Goal: Check status: Check status

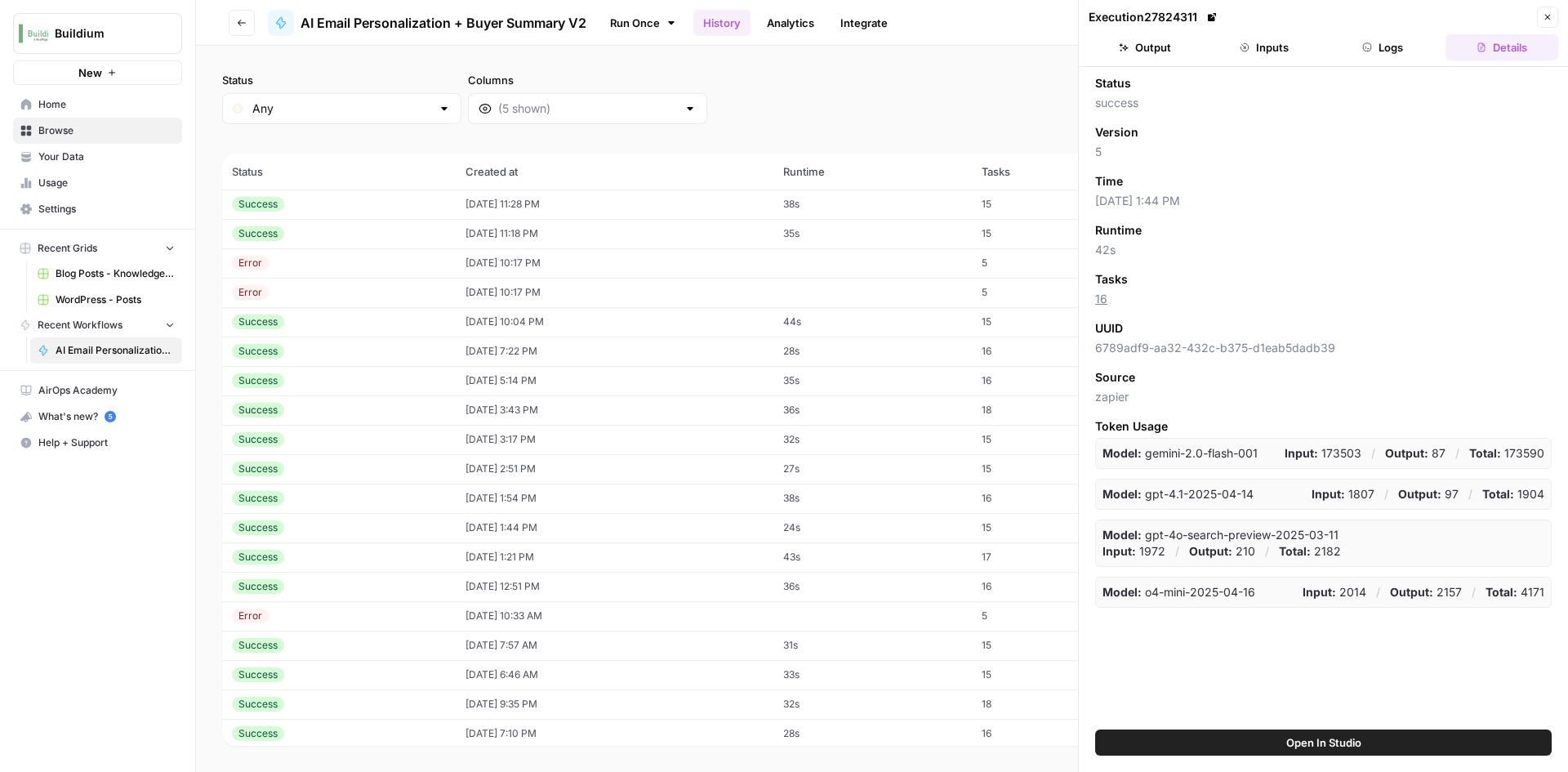
click at [1549, 14] on icon "button" at bounding box center [1548, 18] width 10 height 10
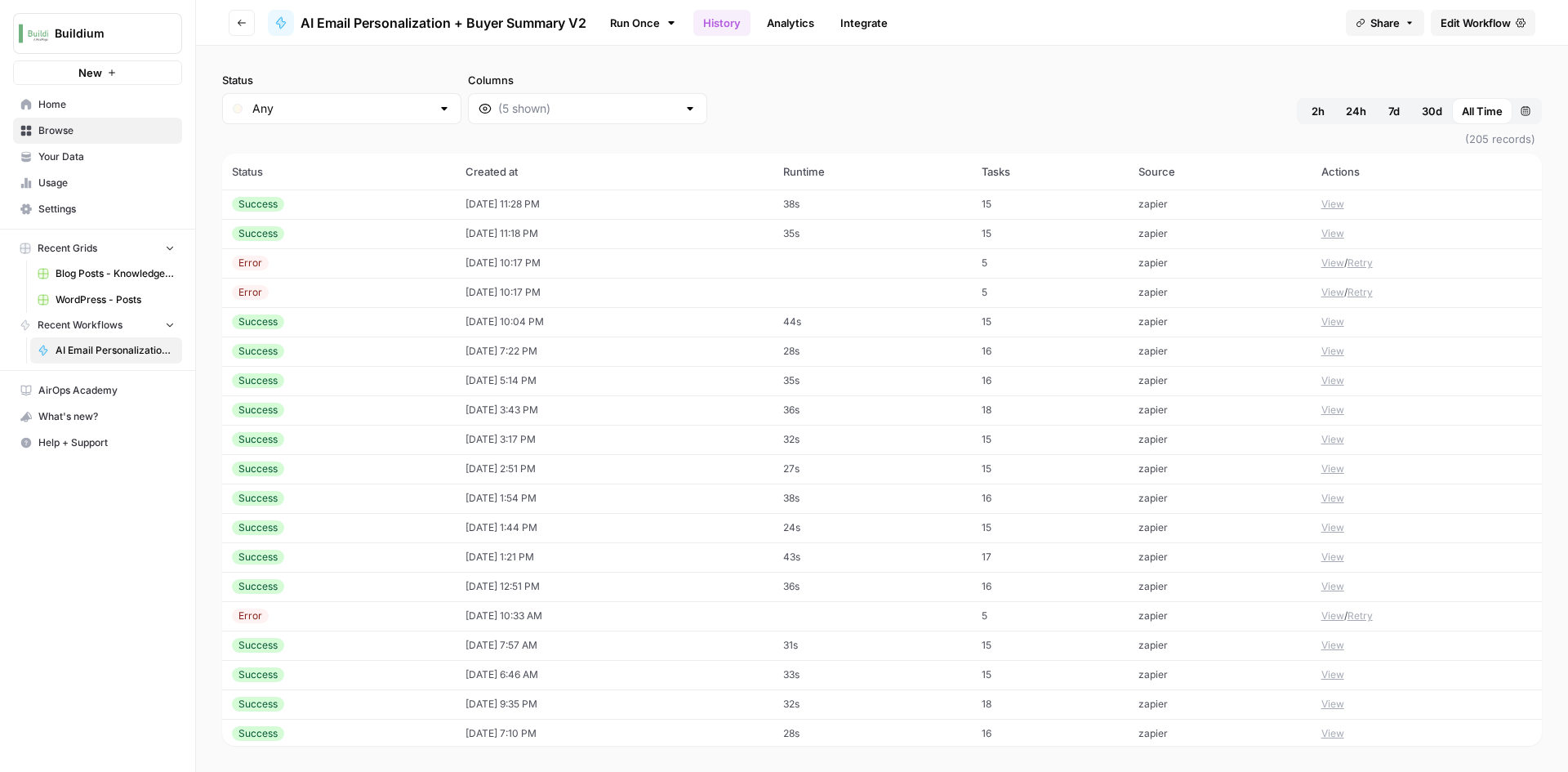
click at [514, 203] on td "[DATE] 11:28 PM" at bounding box center [615, 204] width 317 height 29
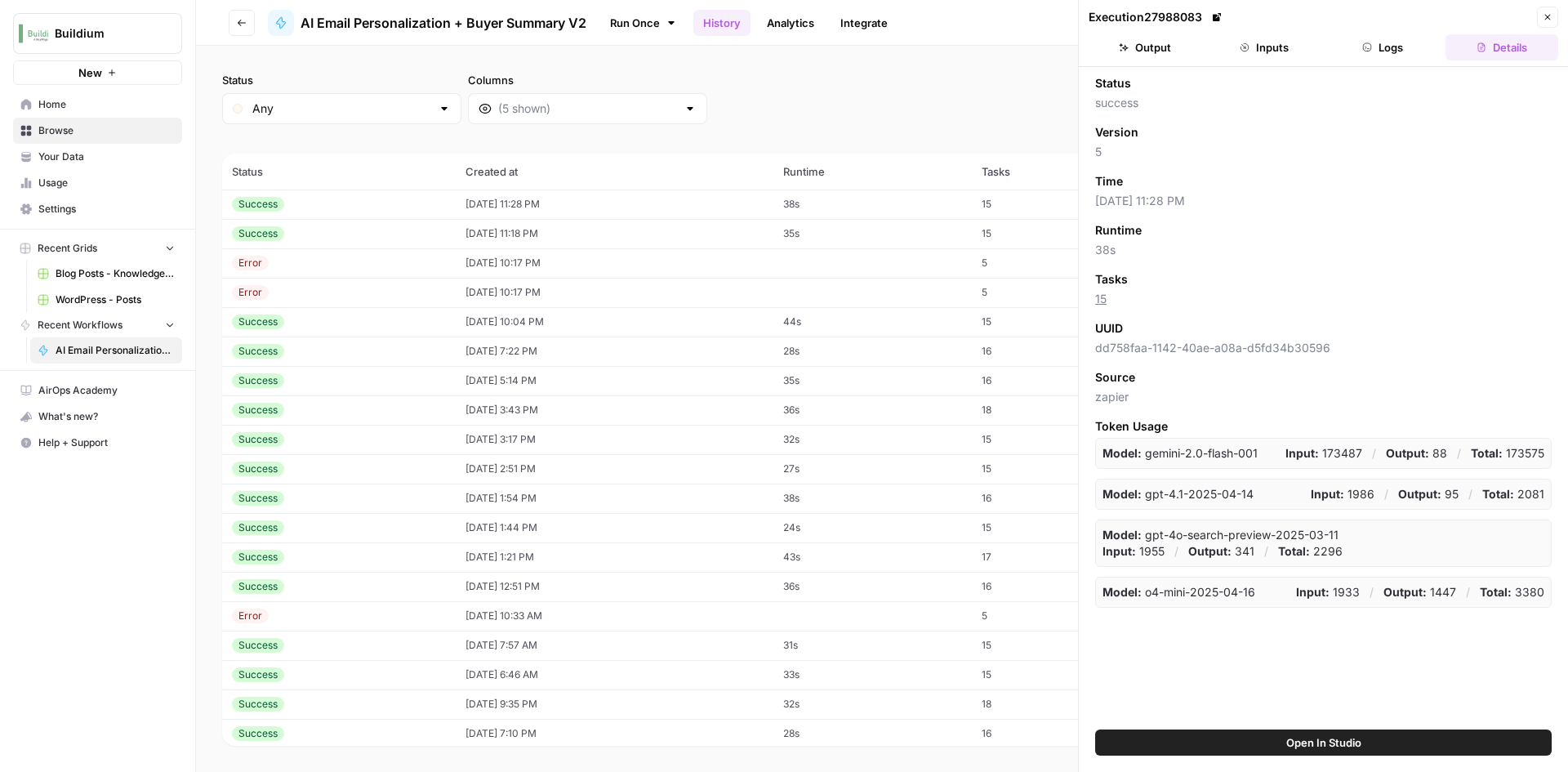
click at [619, 233] on td "[DATE] 11:18 PM" at bounding box center [615, 234] width 317 height 29
click at [1281, 63] on header "Execution 27988053 Close Output Inputs Logs Details" at bounding box center [1324, 34] width 489 height 67
click at [1240, 55] on button "Inputs" at bounding box center [1264, 47] width 113 height 26
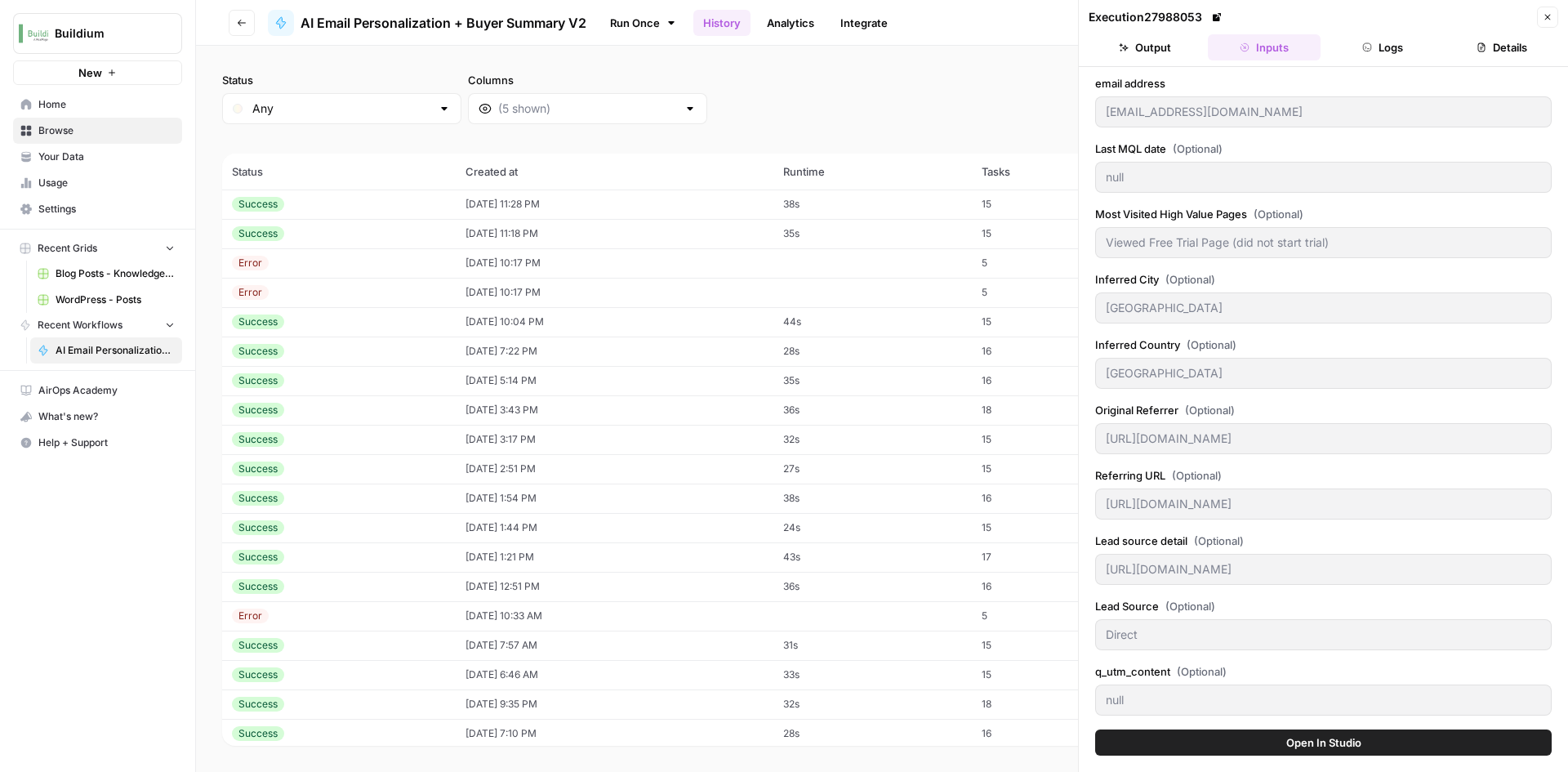
click at [1133, 50] on button "Output" at bounding box center [1145, 47] width 113 height 26
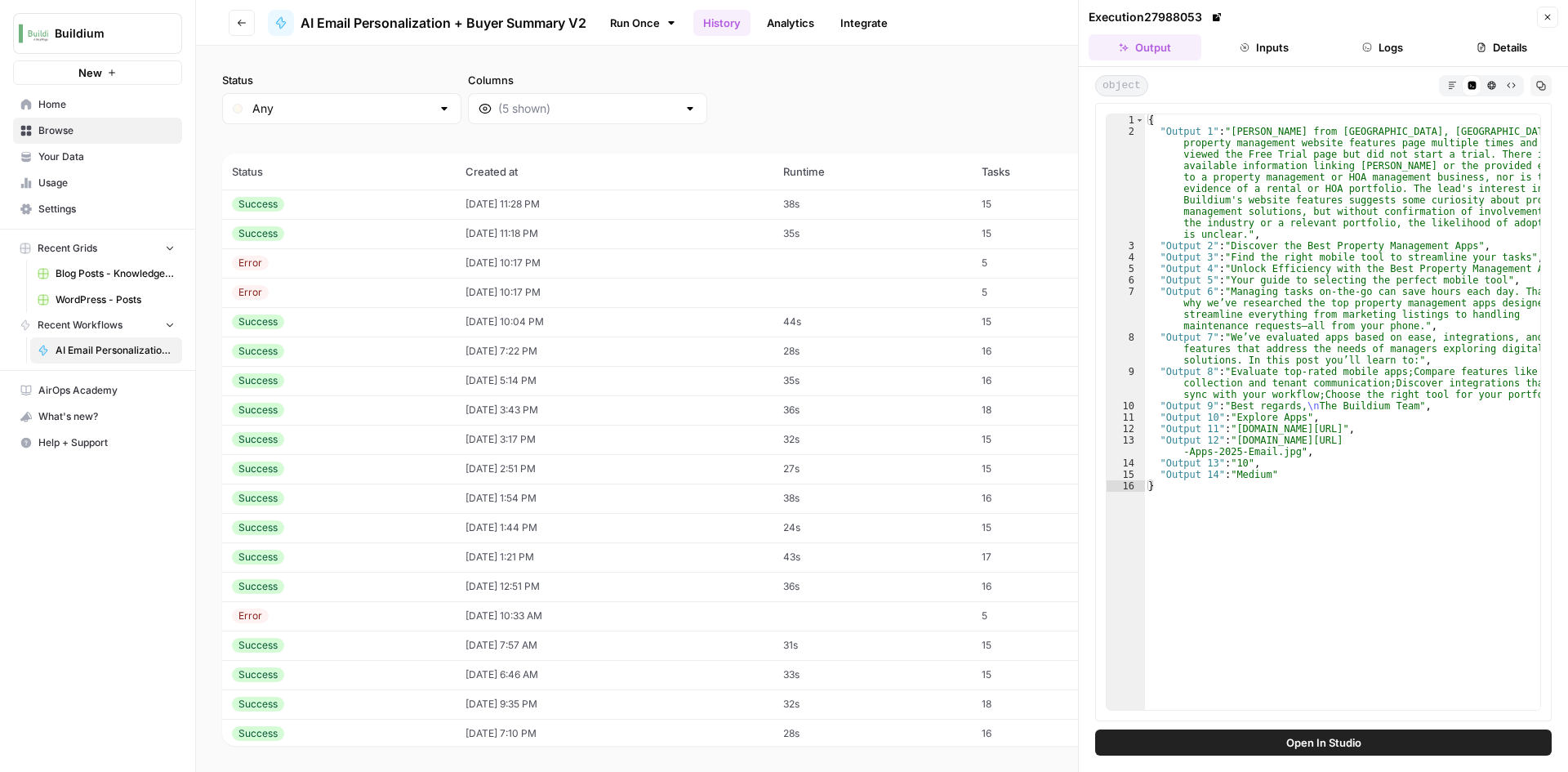
click at [317, 243] on td "Success" at bounding box center [339, 234] width 233 height 29
click at [341, 200] on div "Success" at bounding box center [338, 204] width 214 height 15
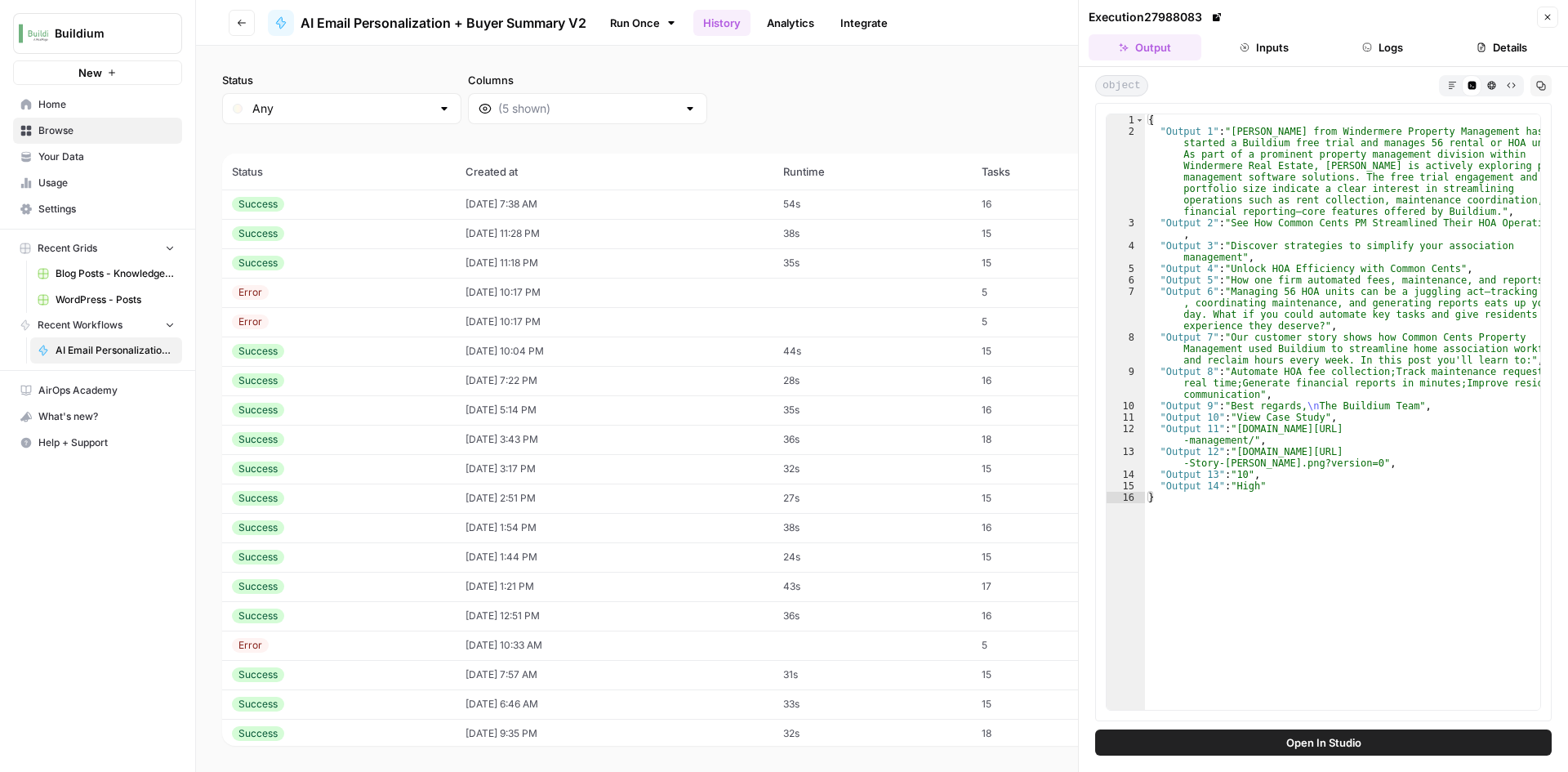
click at [533, 218] on td "08/25/25 at 7:38 AM" at bounding box center [615, 204] width 317 height 29
